Goal: Task Accomplishment & Management: Manage account settings

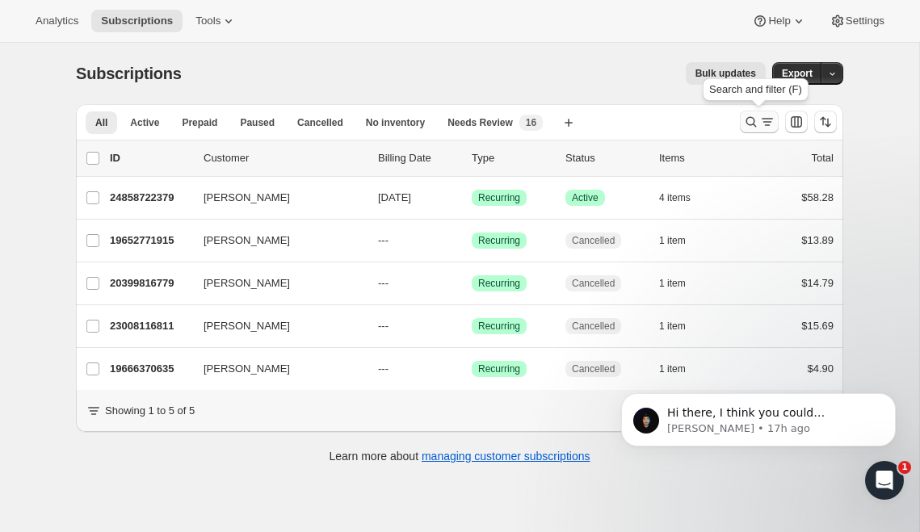
click at [750, 122] on icon "Search and filter results" at bounding box center [751, 122] width 16 height 16
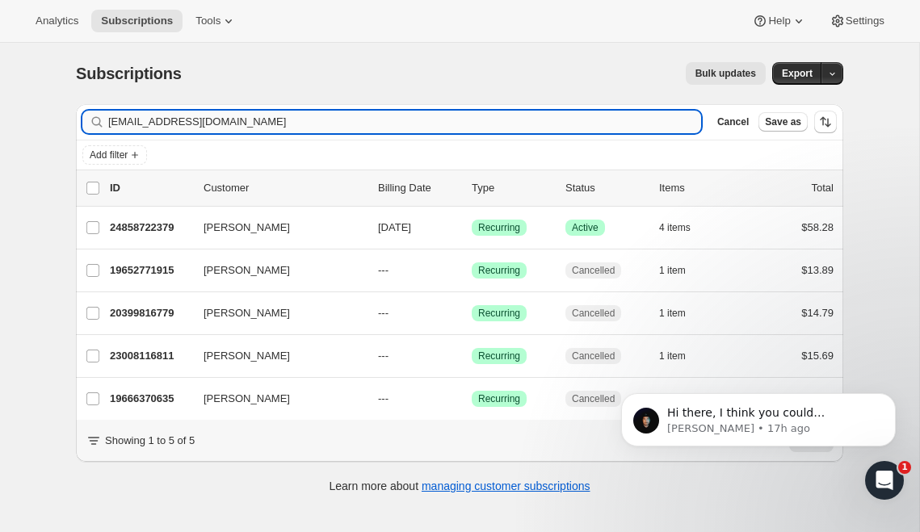
click at [302, 119] on input "[EMAIL_ADDRESS][DOMAIN_NAME]" at bounding box center [404, 122] width 593 height 23
click at [253, 127] on input "[EMAIL_ADDRESS][DOMAIN_NAME]" at bounding box center [404, 122] width 593 height 23
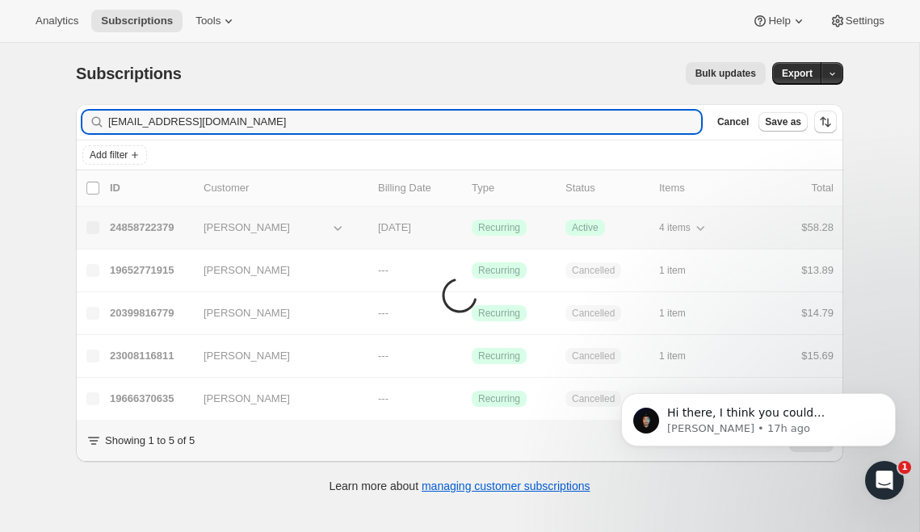
type input "[EMAIL_ADDRESS][DOMAIN_NAME]"
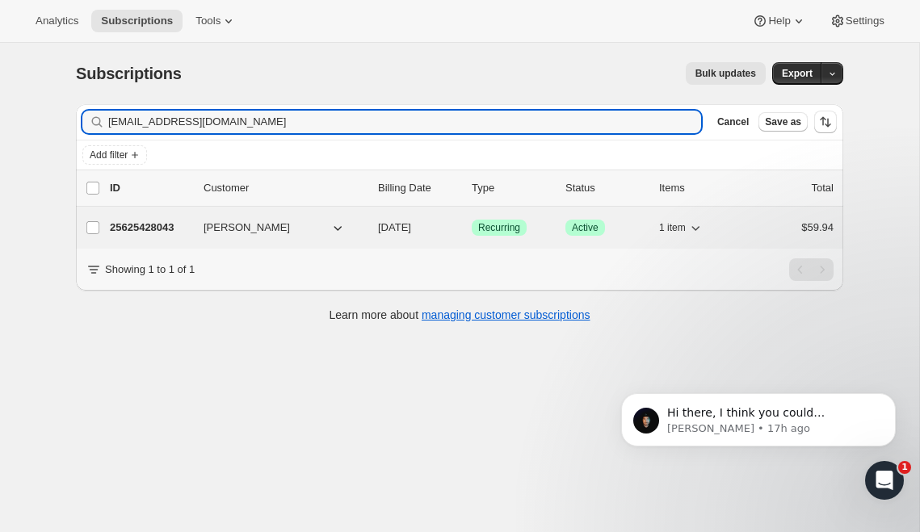
click at [148, 229] on p "25625428043" at bounding box center [150, 228] width 81 height 16
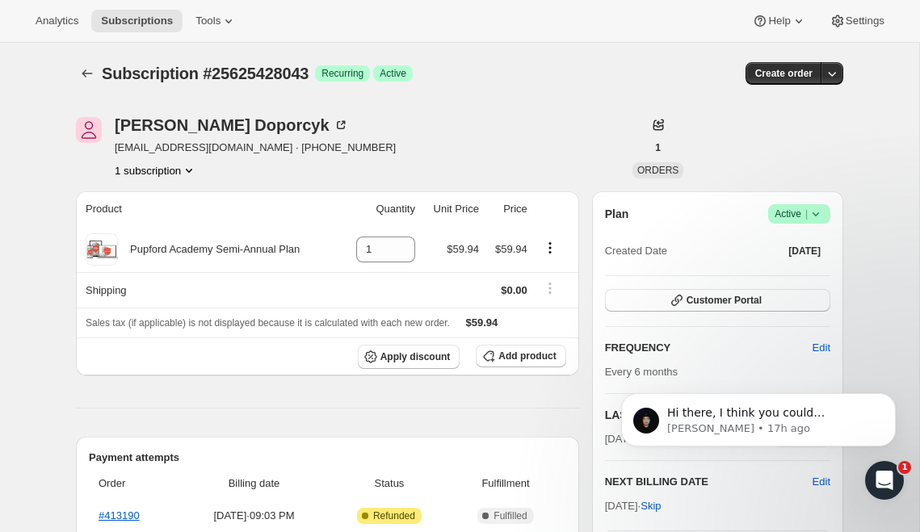
click at [825, 214] on span "Success Active |" at bounding box center [799, 213] width 62 height 19
click at [812, 276] on span "Cancel subscription" at bounding box center [793, 273] width 91 height 12
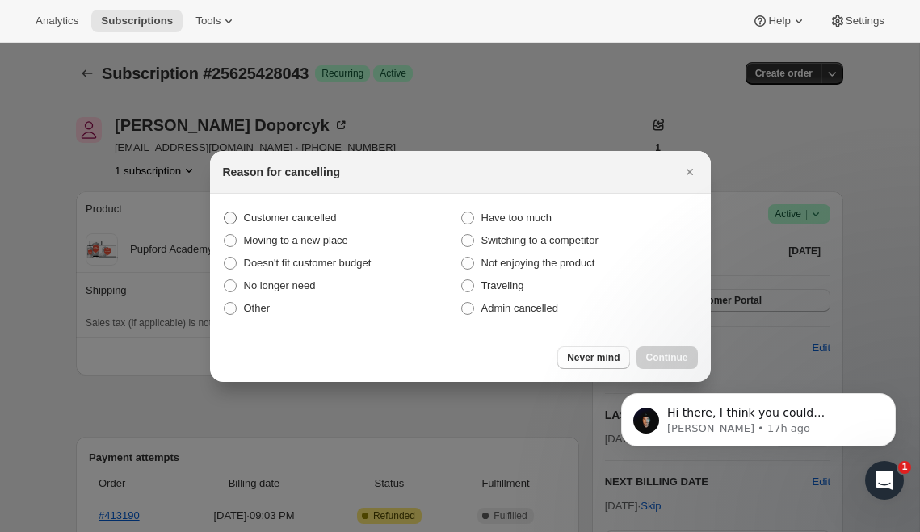
click at [309, 224] on span "Customer cancelled" at bounding box center [290, 218] width 93 height 16
click at [224, 212] on input "Customer cancelled" at bounding box center [224, 212] width 1 height 1
radio input "true"
click at [674, 357] on span "Continue" at bounding box center [667, 357] width 42 height 13
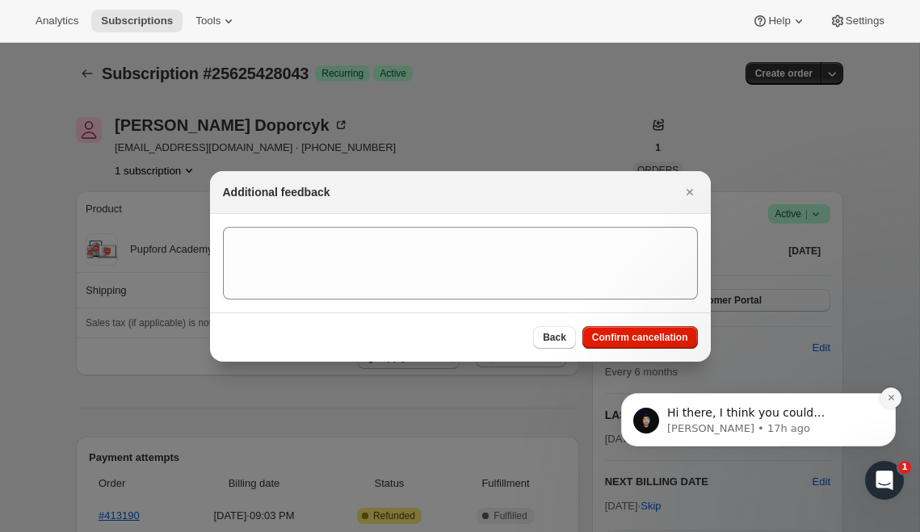
click at [891, 405] on button "Dismiss notification" at bounding box center [890, 398] width 21 height 21
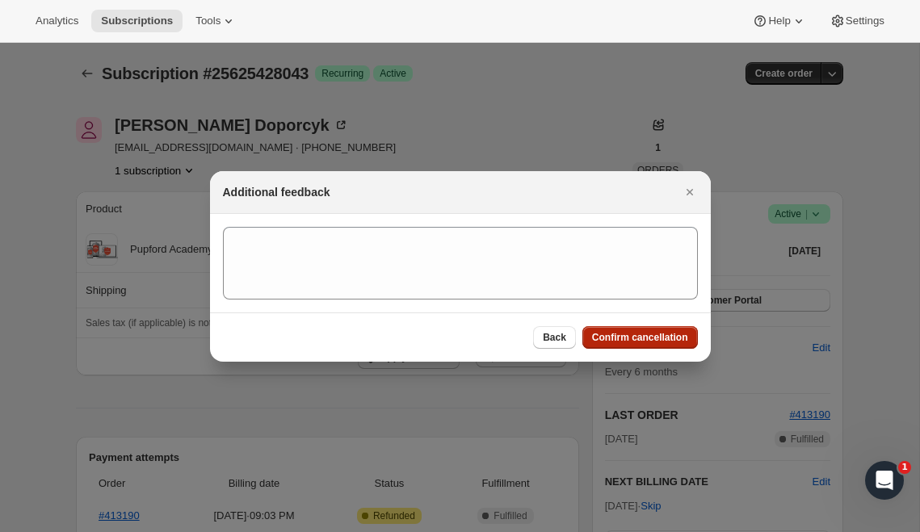
click at [661, 344] on button "Confirm cancellation" at bounding box center [639, 337] width 115 height 23
